Goal: Find specific page/section: Find specific page/section

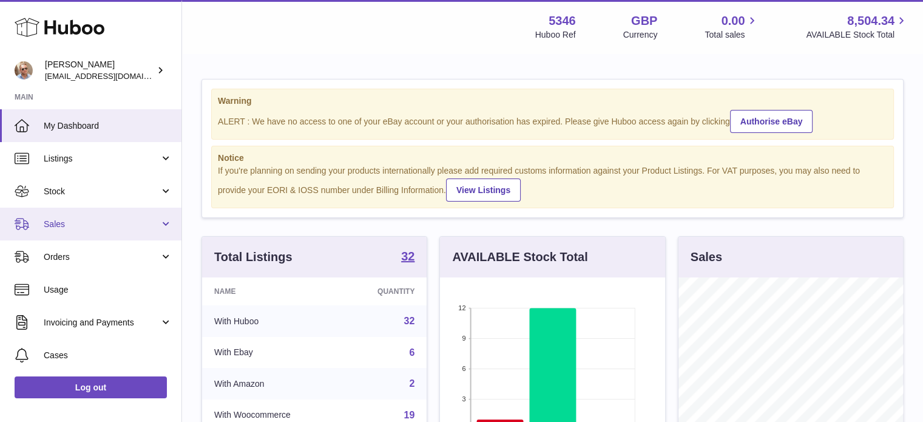
scroll to position [189, 225]
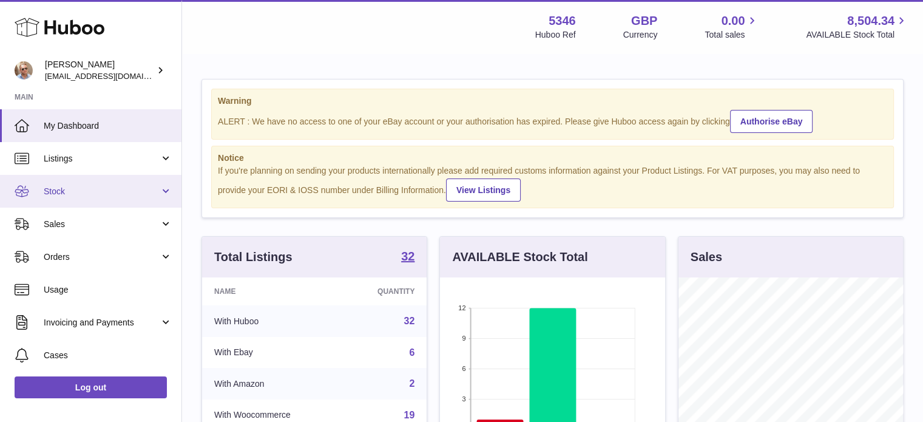
click at [72, 201] on link "Stock" at bounding box center [90, 191] width 181 height 33
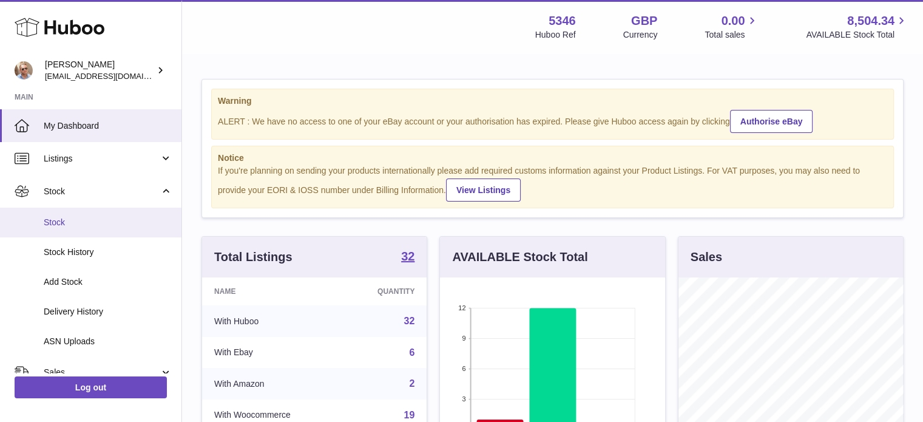
click at [84, 220] on span "Stock" at bounding box center [108, 223] width 129 height 12
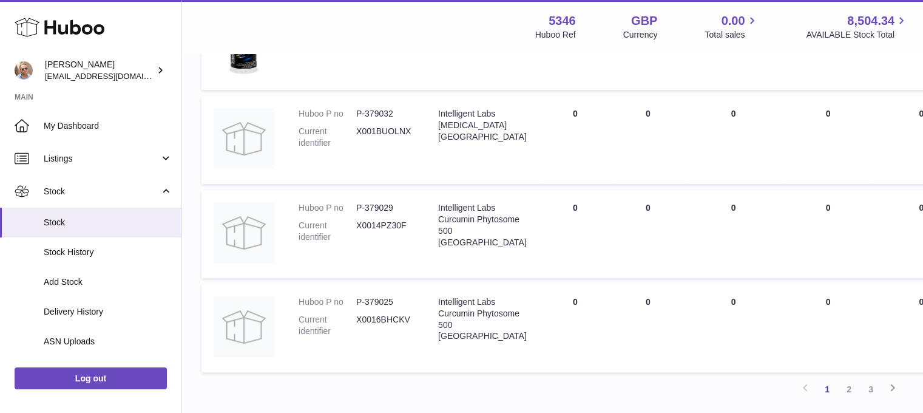
scroll to position [1092, 0]
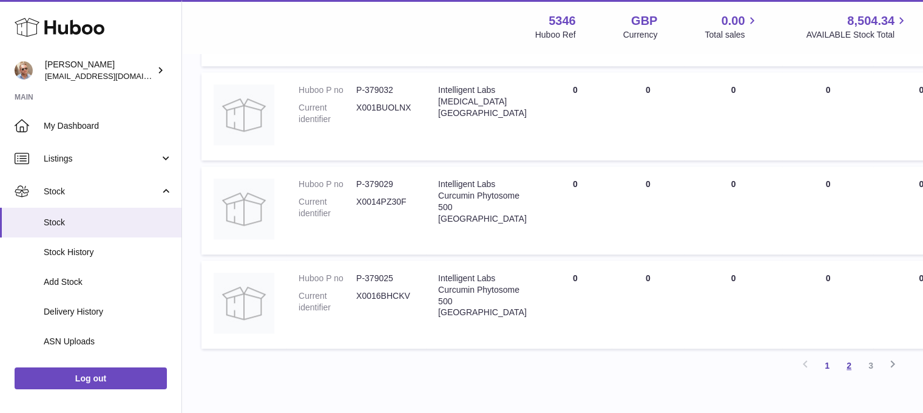
click at [850, 367] on link "2" at bounding box center [849, 365] width 22 height 22
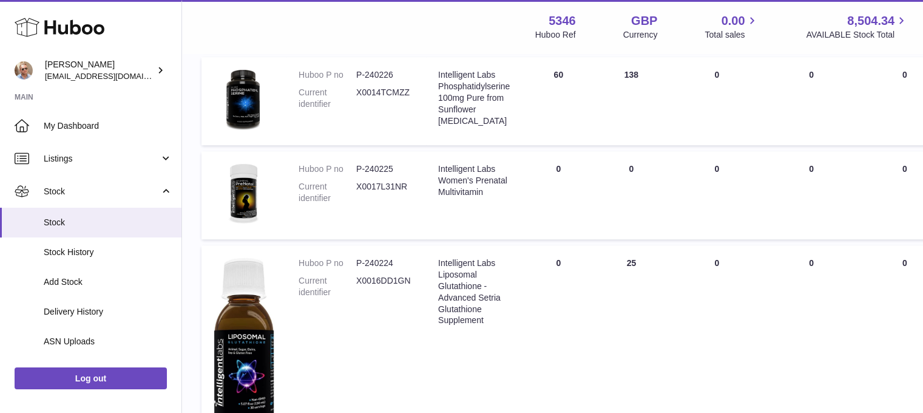
scroll to position [921, 0]
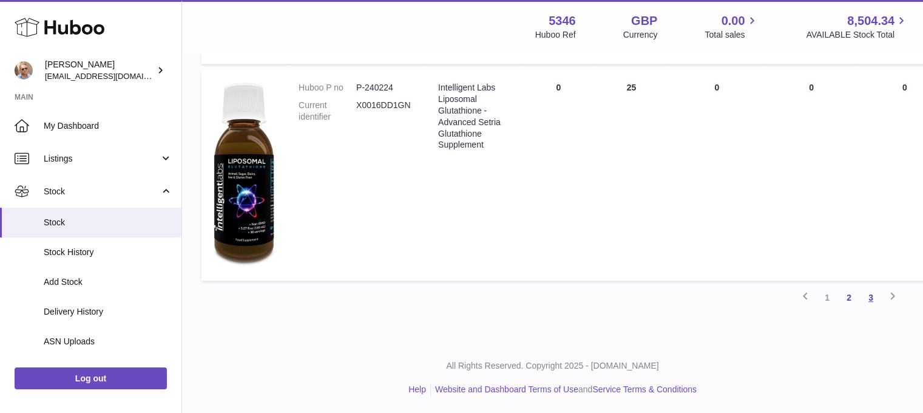
click at [873, 296] on link "3" at bounding box center [871, 297] width 22 height 22
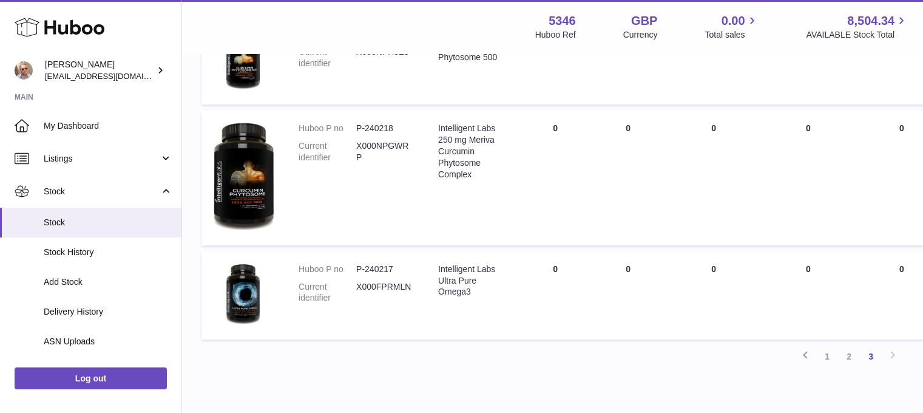
scroll to position [734, 0]
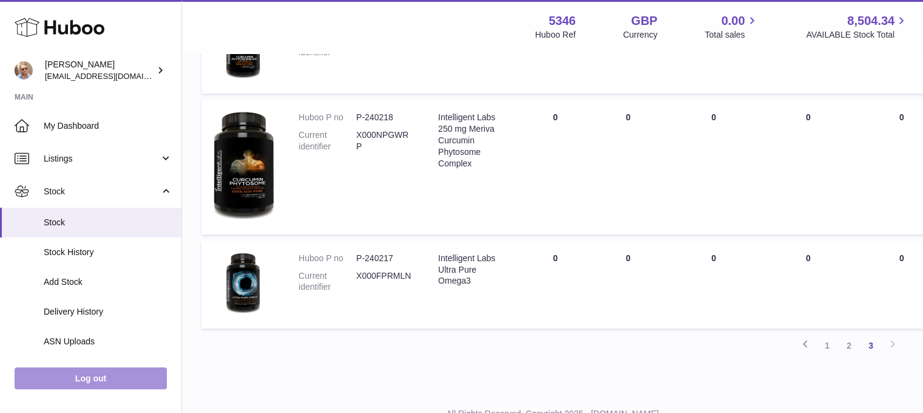
click at [102, 378] on link "Log out" at bounding box center [91, 378] width 152 height 22
